Goal: Transaction & Acquisition: Purchase product/service

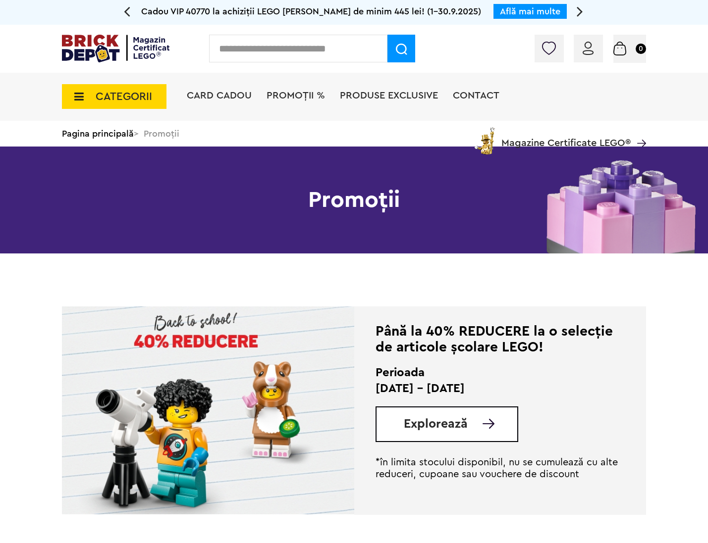
click at [311, 351] on img at bounding box center [208, 411] width 292 height 208
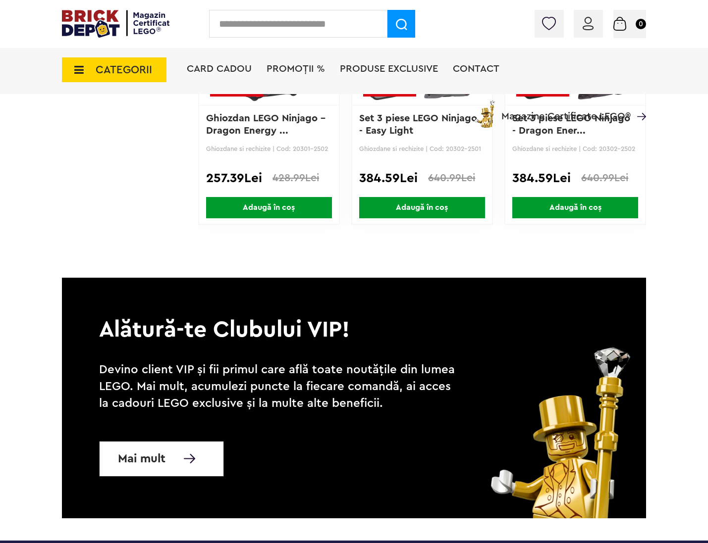
scroll to position [4259, 0]
